Goal: Transaction & Acquisition: Book appointment/travel/reservation

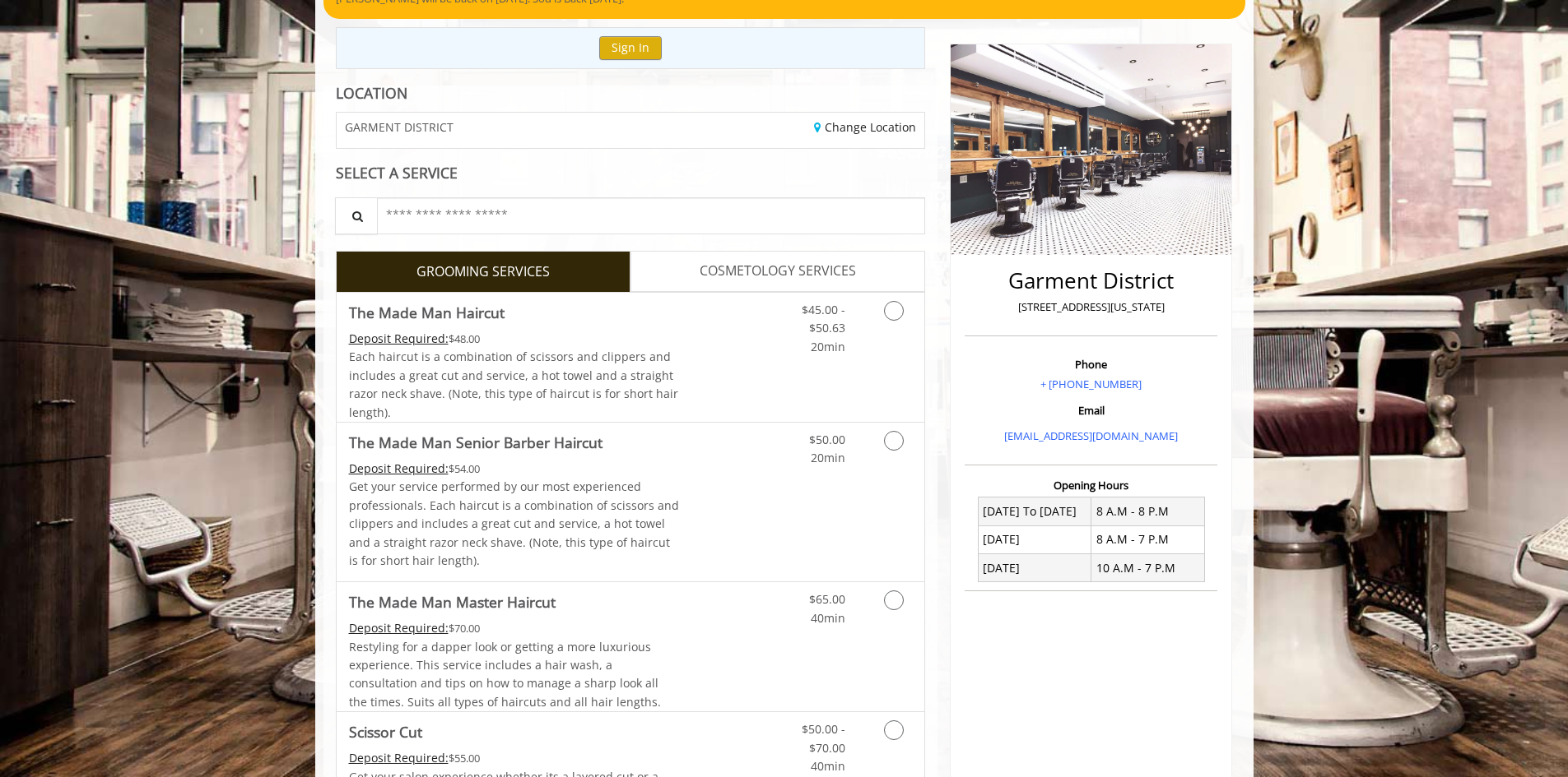
scroll to position [175, 0]
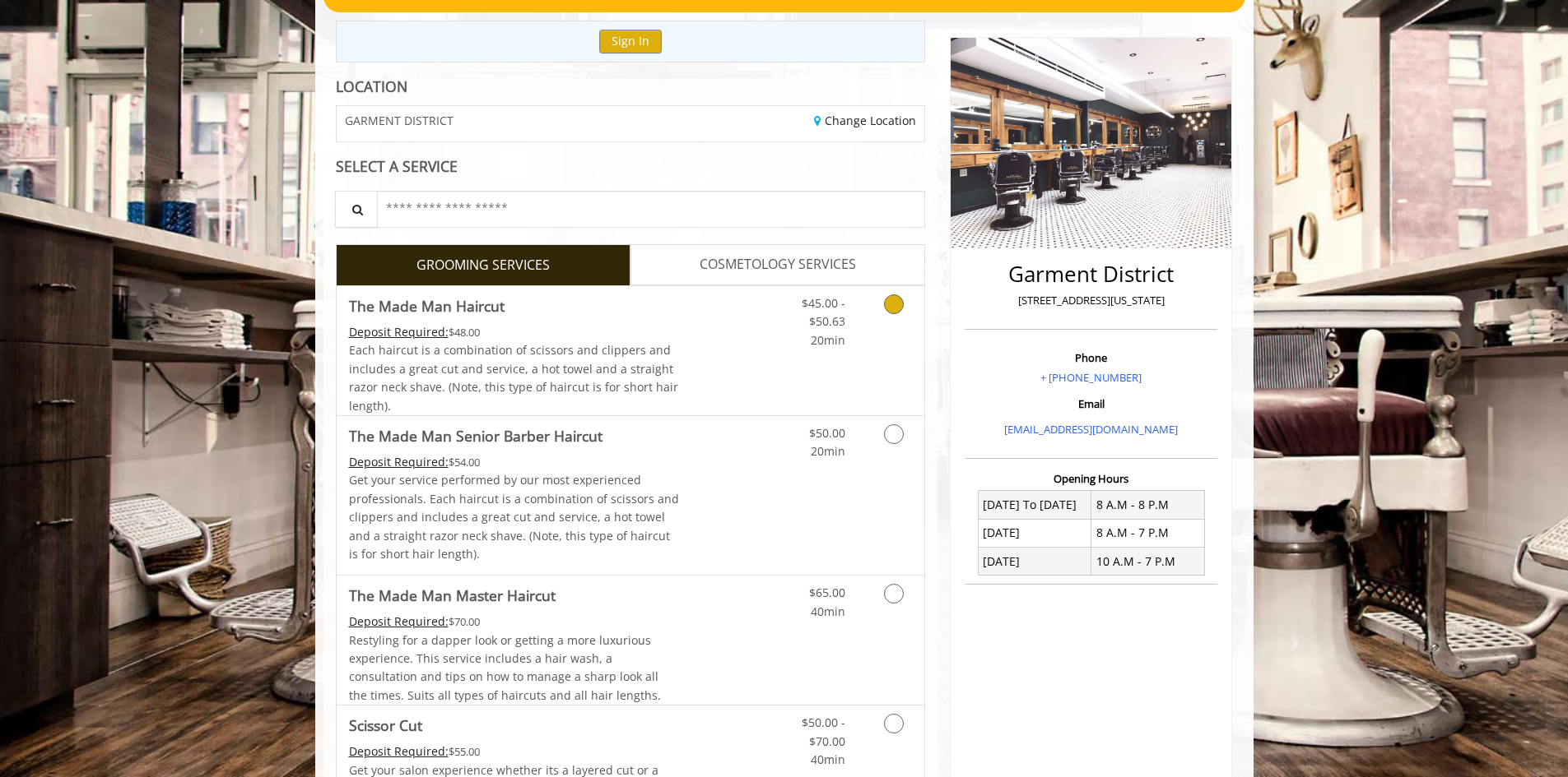
click at [892, 298] on icon "Grooming services" at bounding box center [893, 305] width 20 height 20
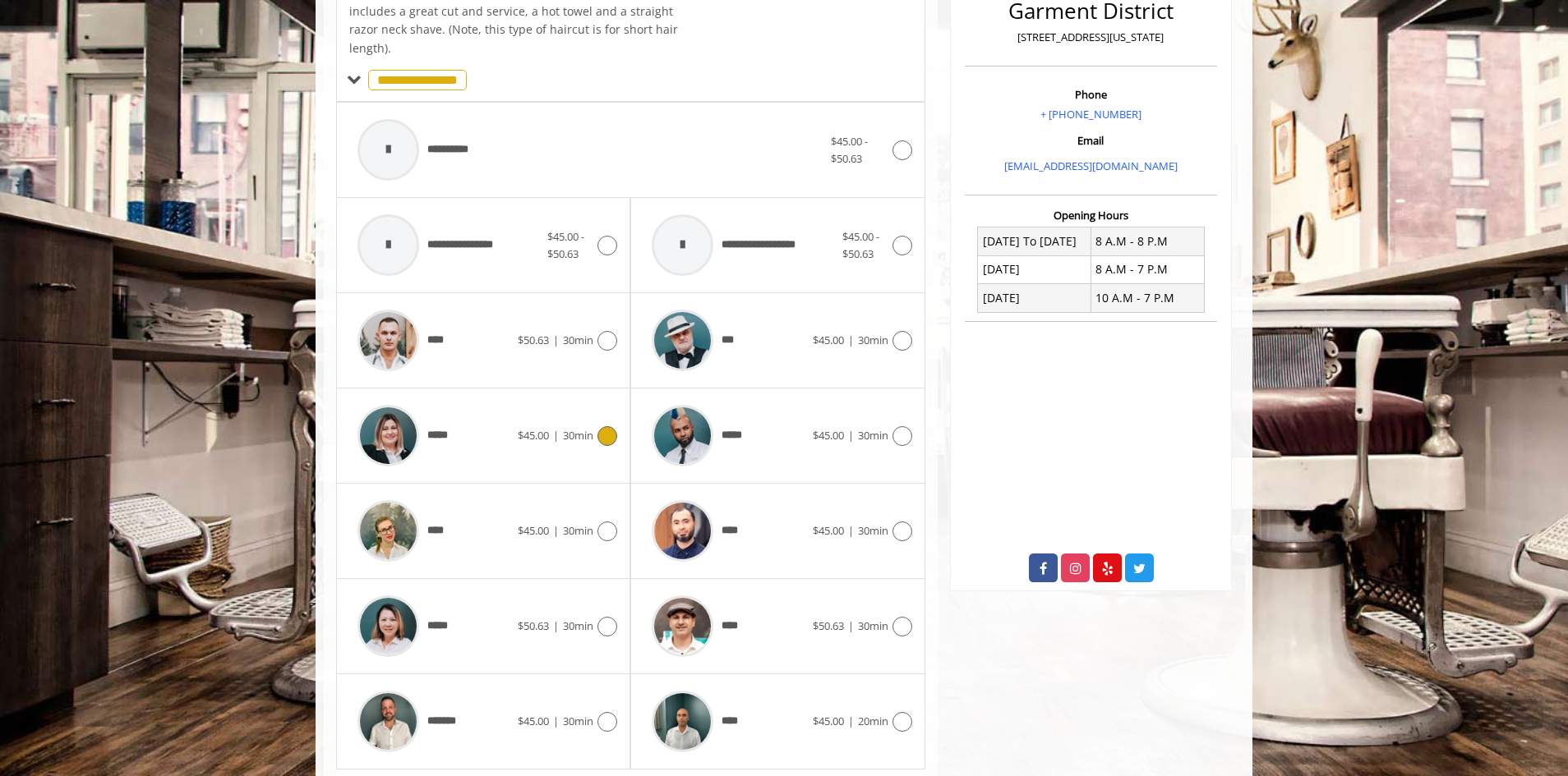
scroll to position [495, 0]
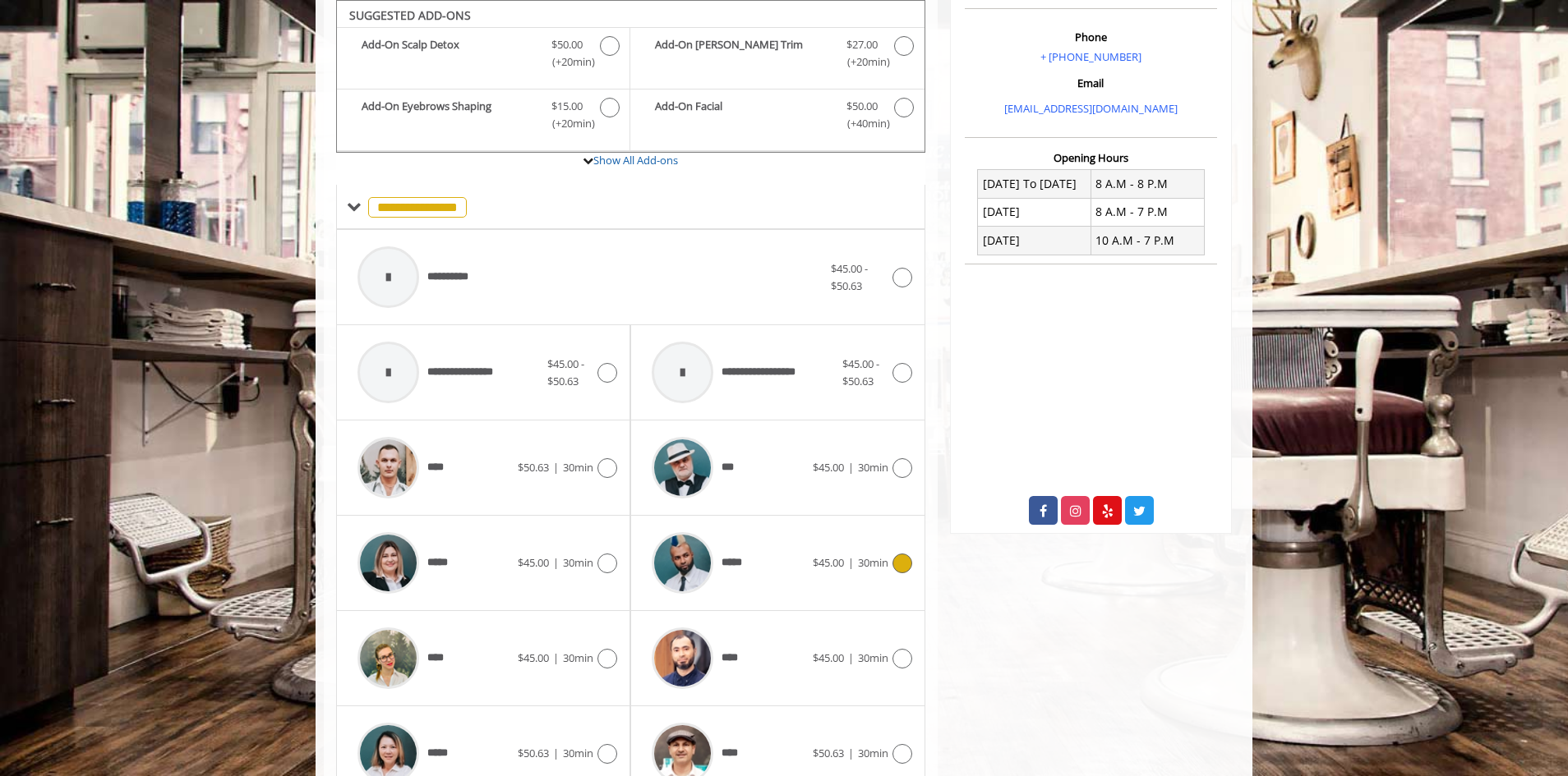
click at [906, 557] on icon at bounding box center [902, 564] width 20 height 20
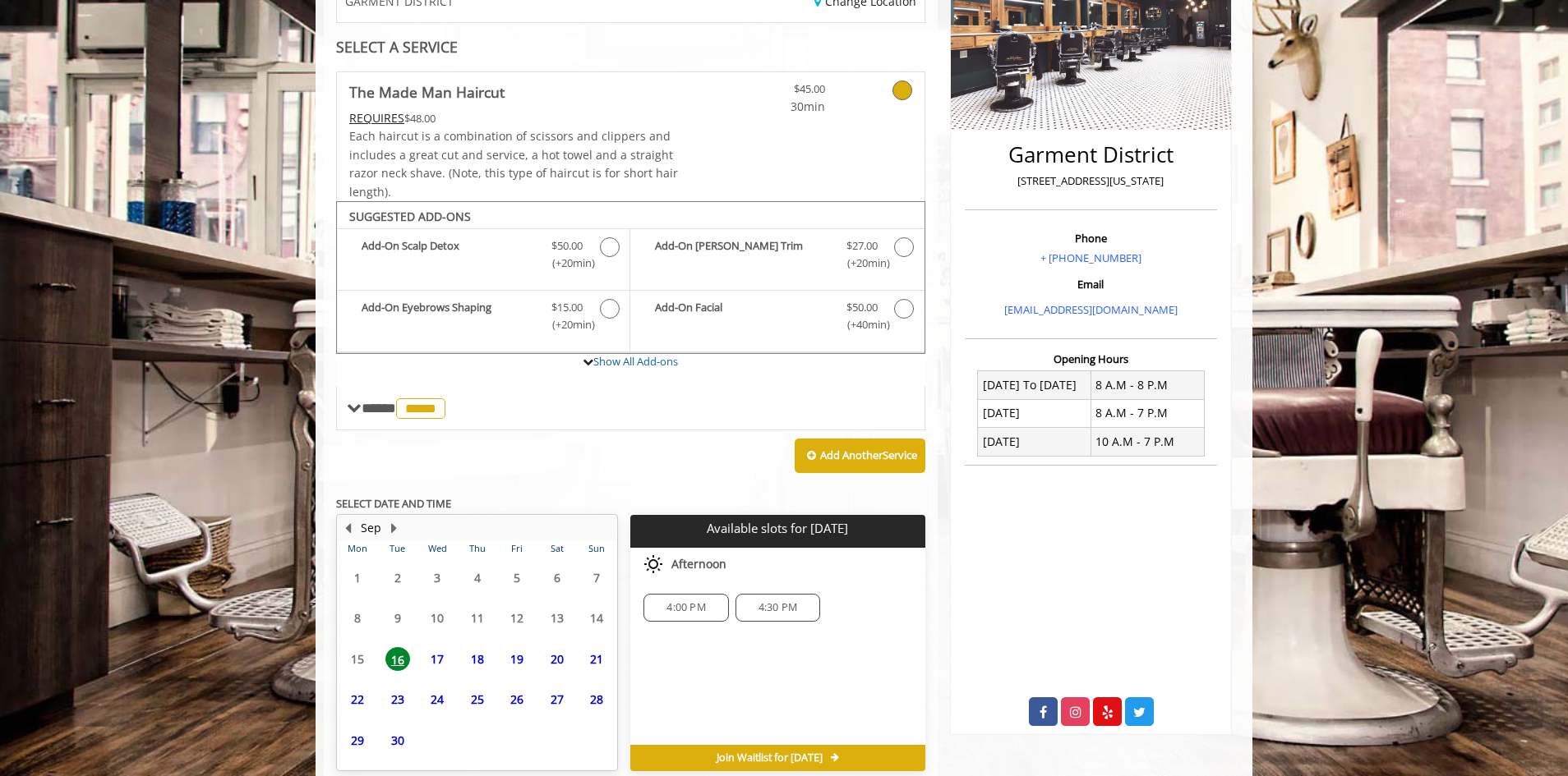
scroll to position [370, 0]
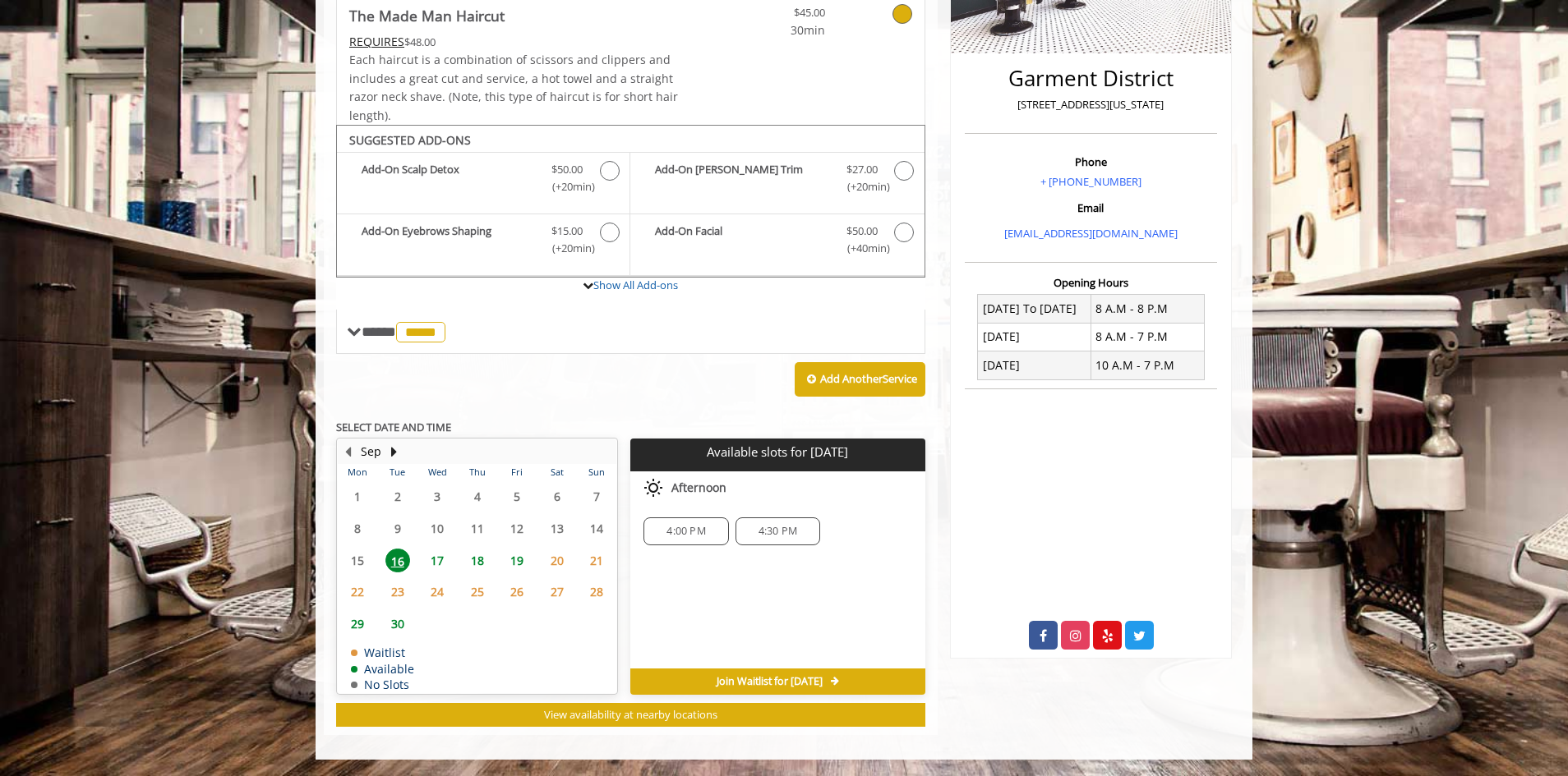
click at [359, 623] on span "29" at bounding box center [358, 623] width 25 height 24
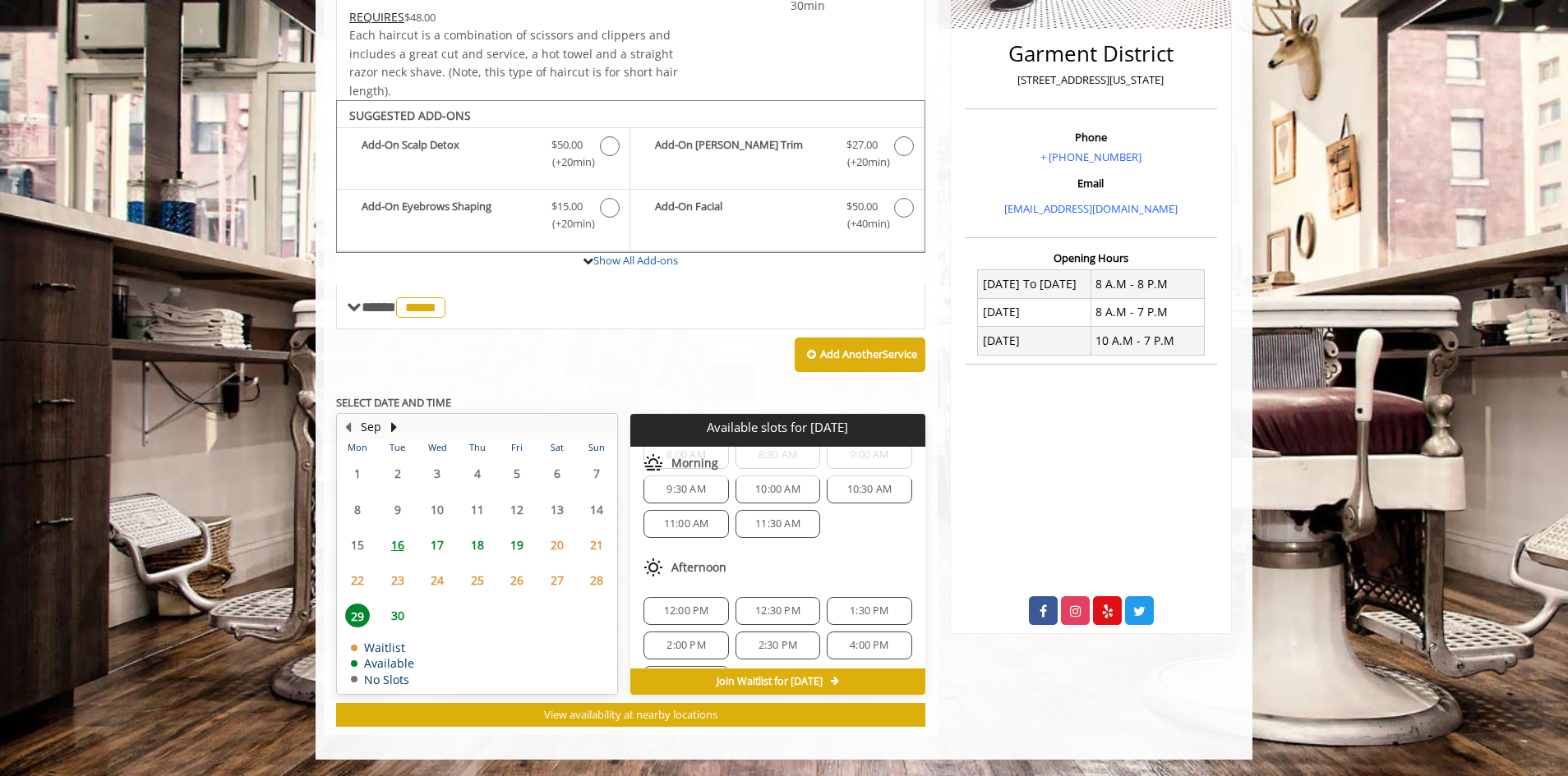
scroll to position [68, 0]
click at [693, 623] on span "2:00 PM" at bounding box center [685, 630] width 38 height 13
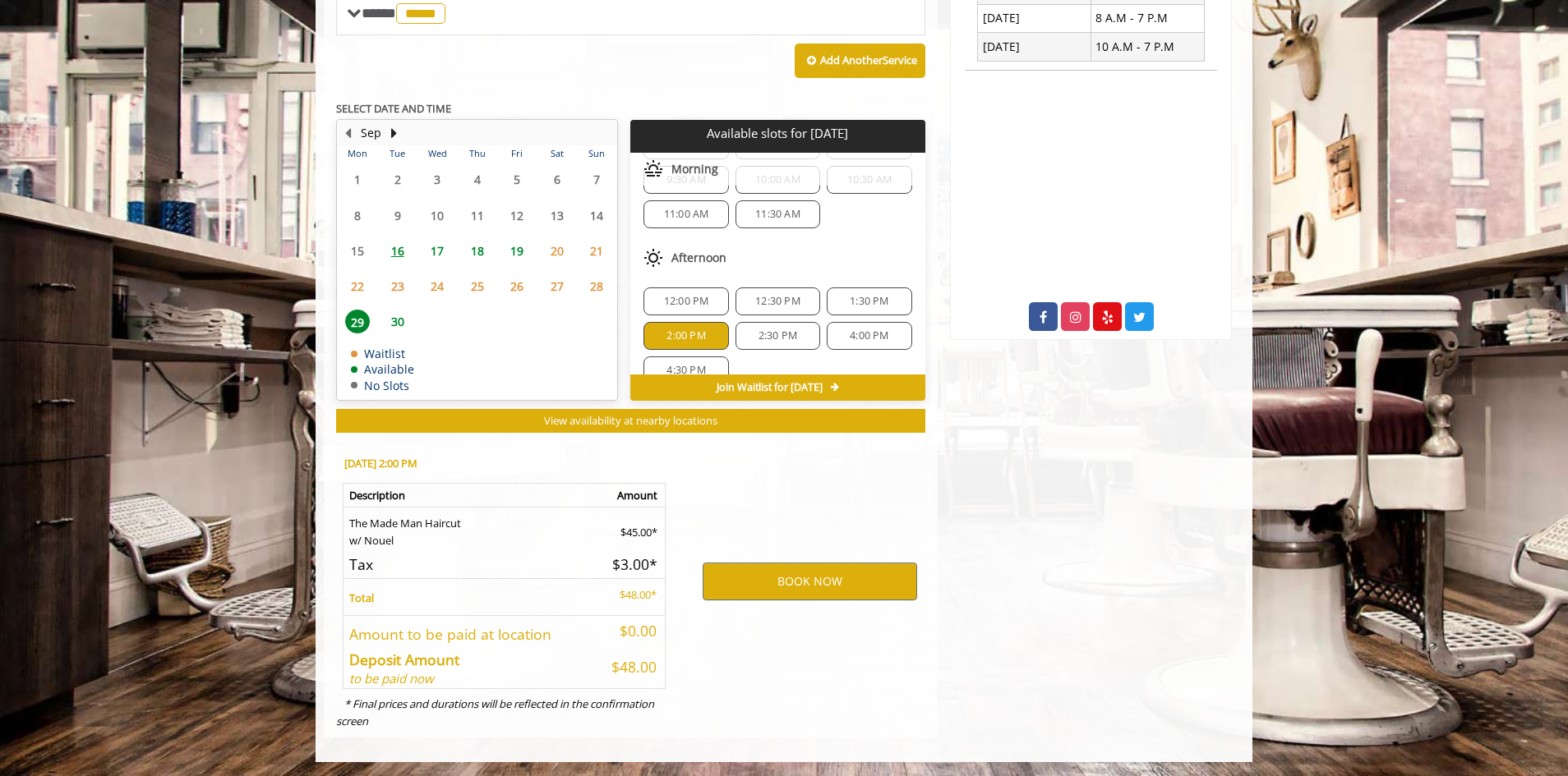
scroll to position [692, 0]
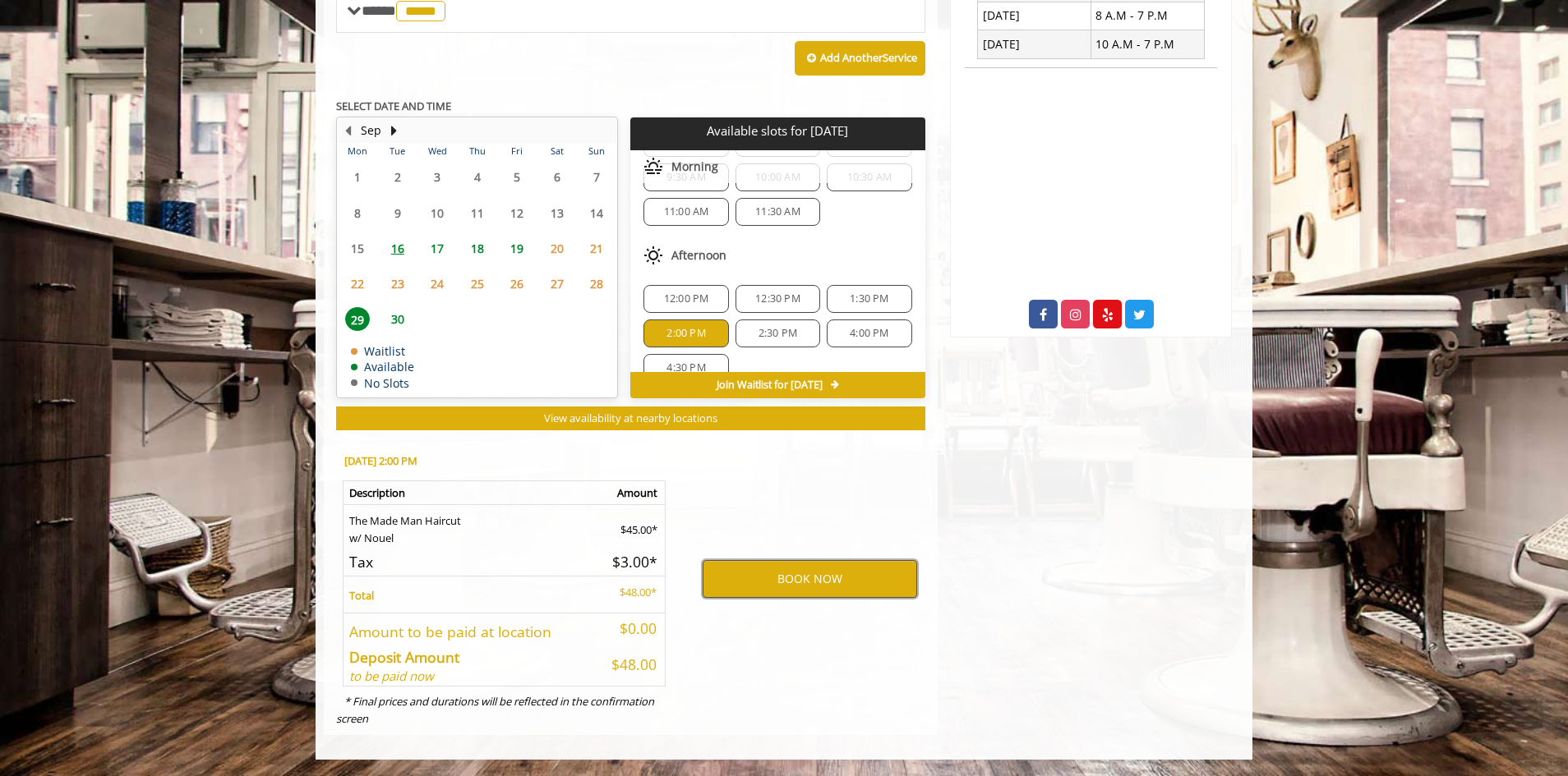
click at [787, 577] on button "BOOK NOW" at bounding box center [809, 579] width 214 height 37
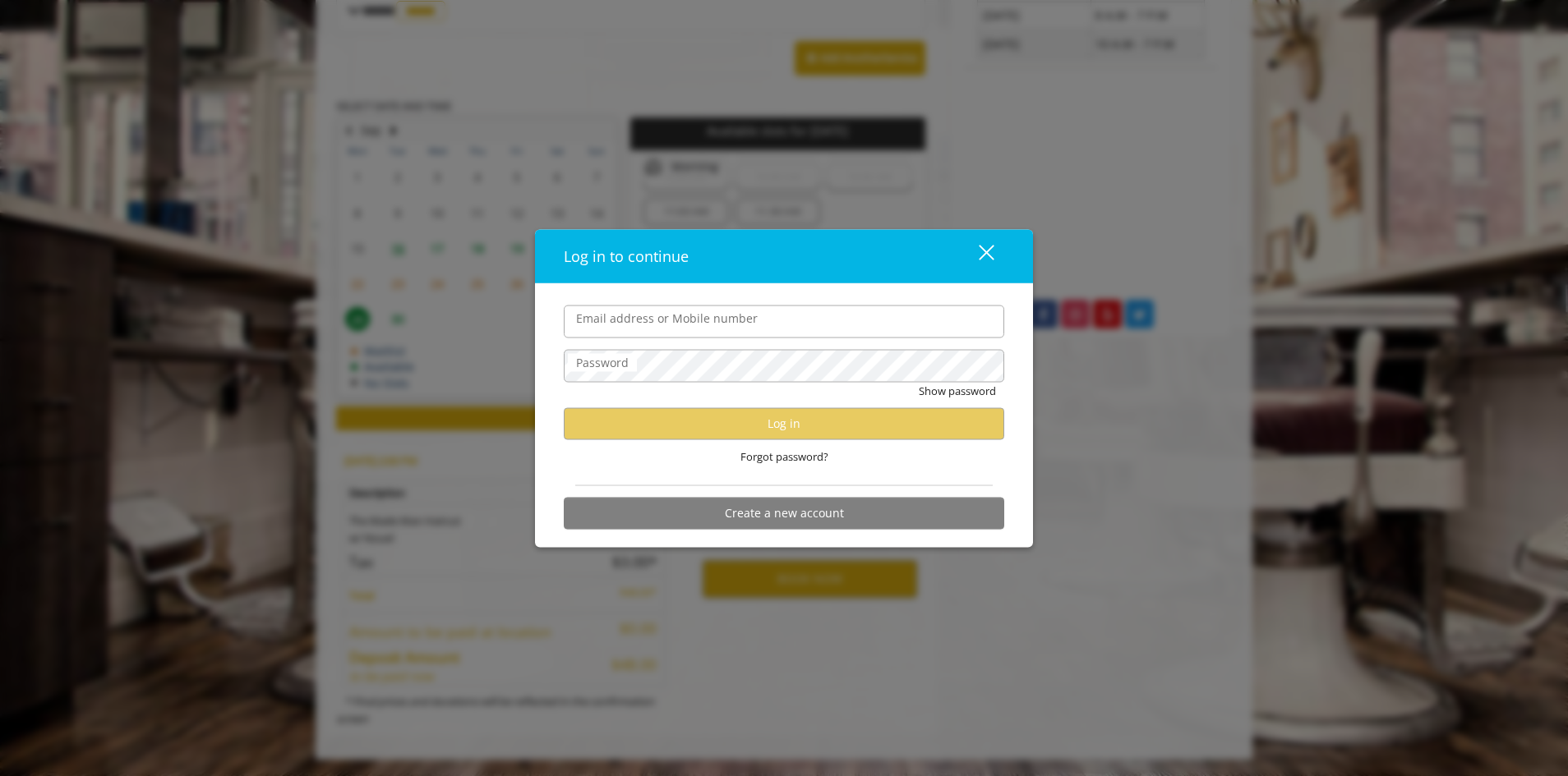
type input "**********"
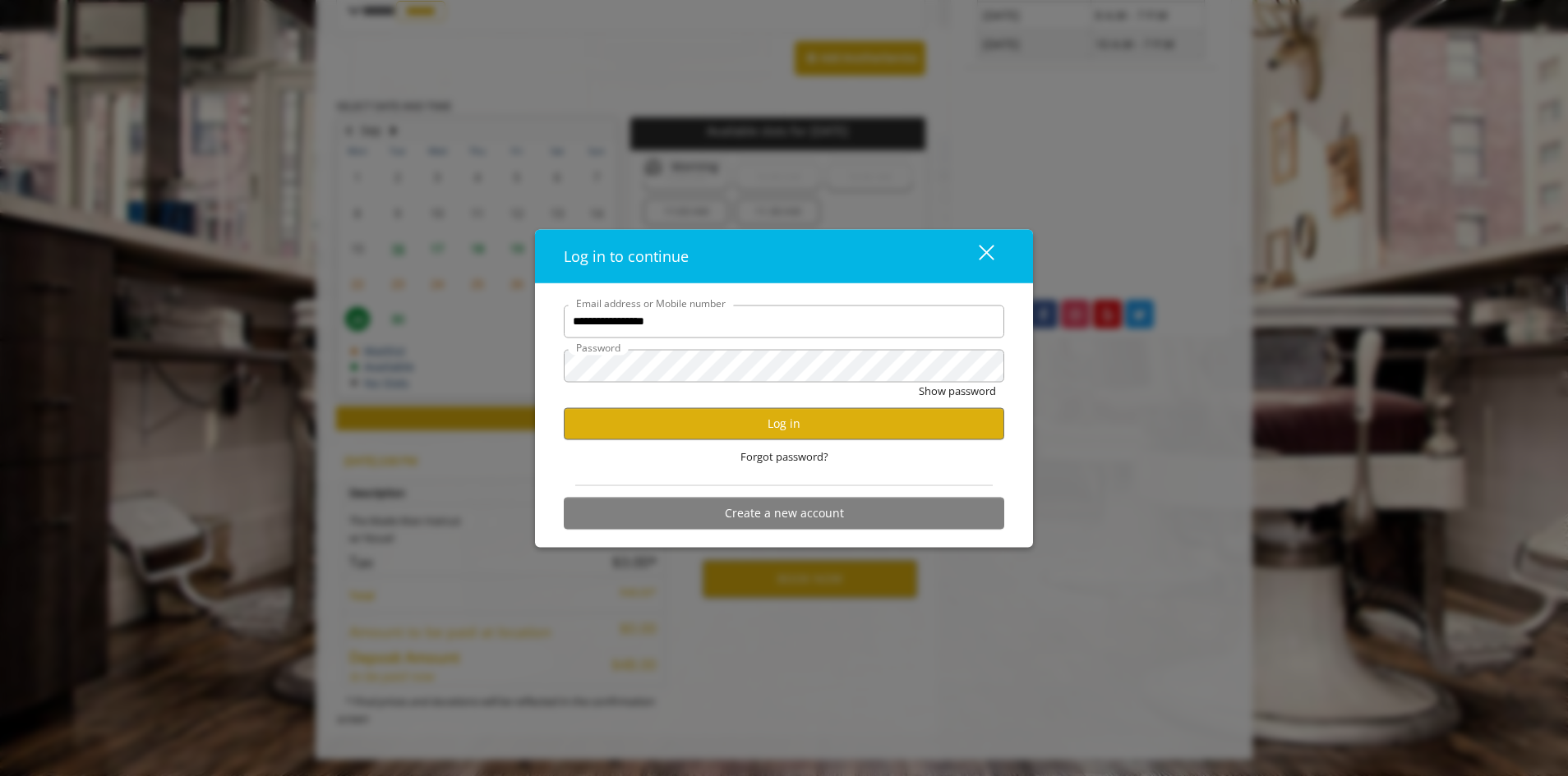
scroll to position [0, 0]
click at [756, 420] on button "Log in" at bounding box center [784, 424] width 441 height 32
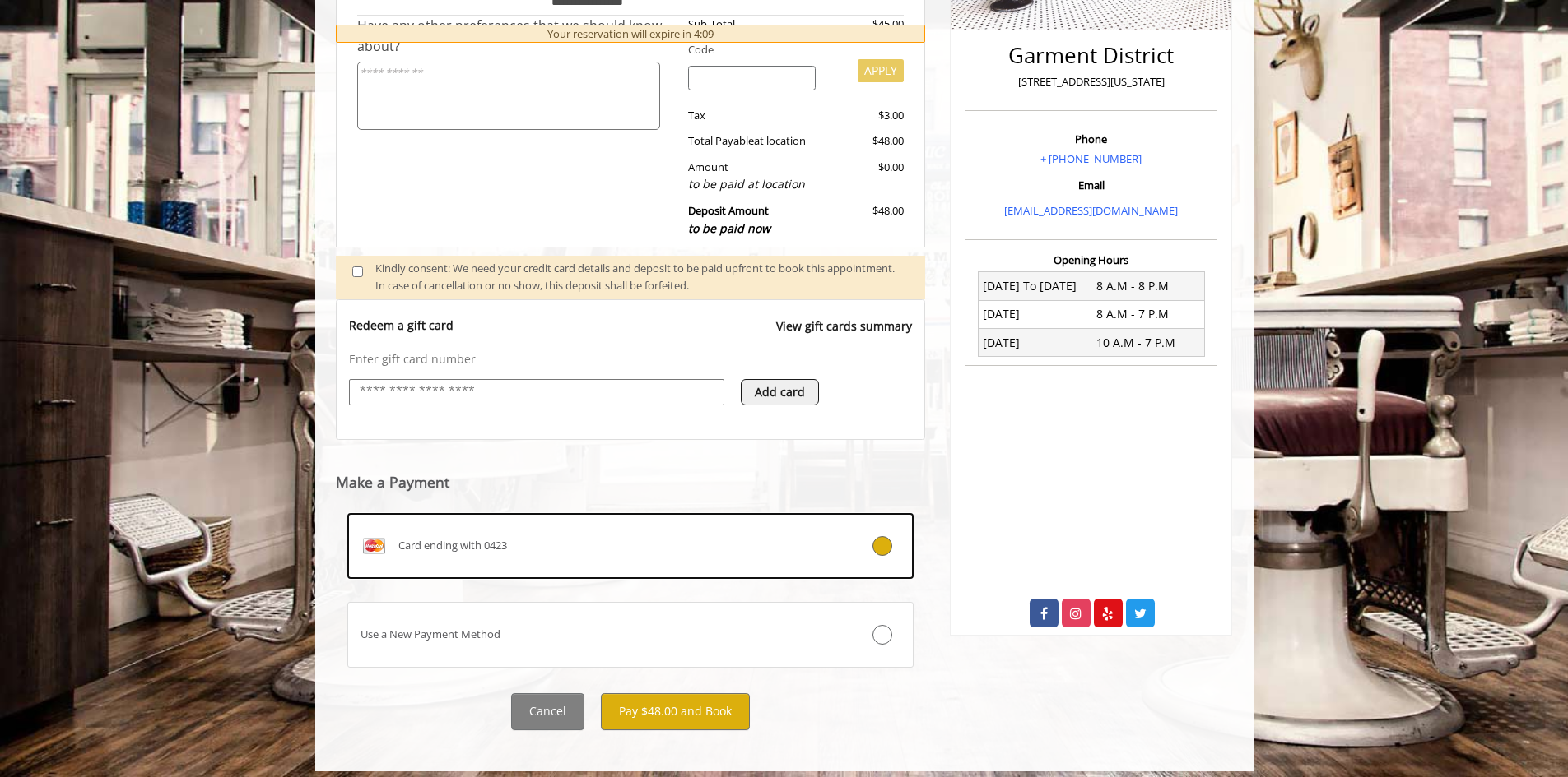
scroll to position [405, 0]
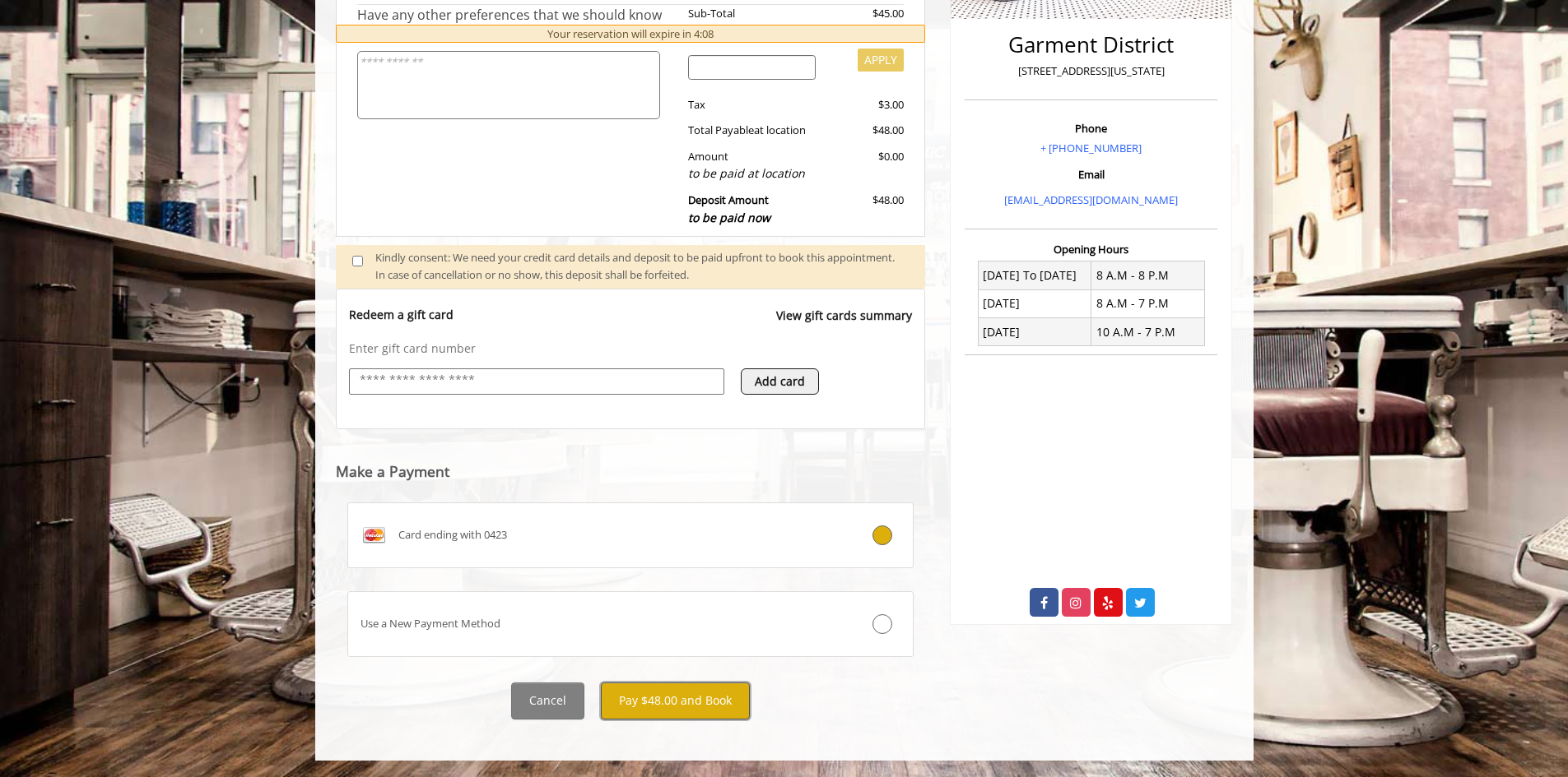
click at [642, 692] on button "Pay $48.00 and Book" at bounding box center [675, 700] width 149 height 37
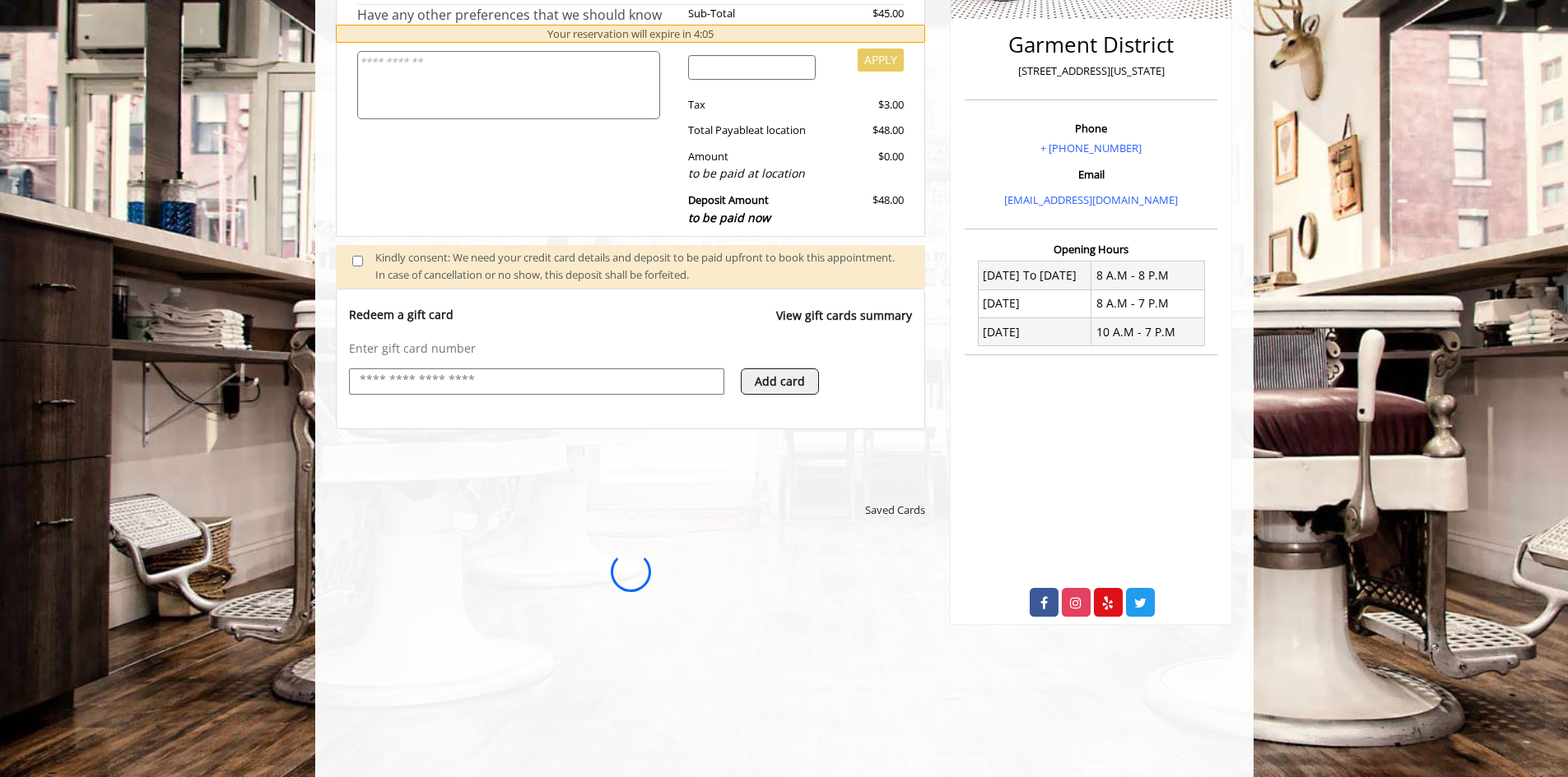
scroll to position [0, 0]
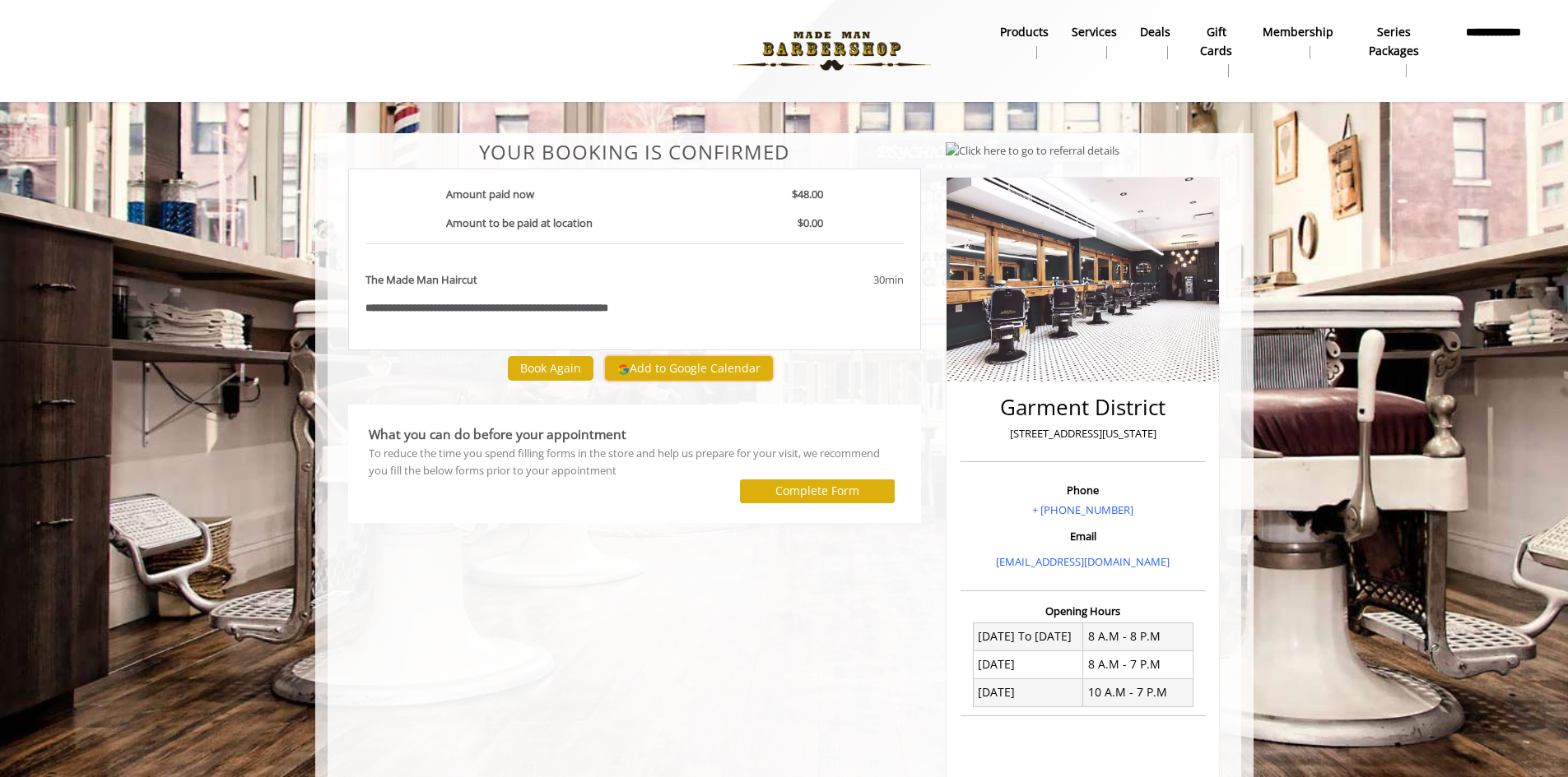
click at [672, 363] on button "Add to Google Calendar" at bounding box center [689, 369] width 168 height 25
